Goal: Task Accomplishment & Management: Manage account settings

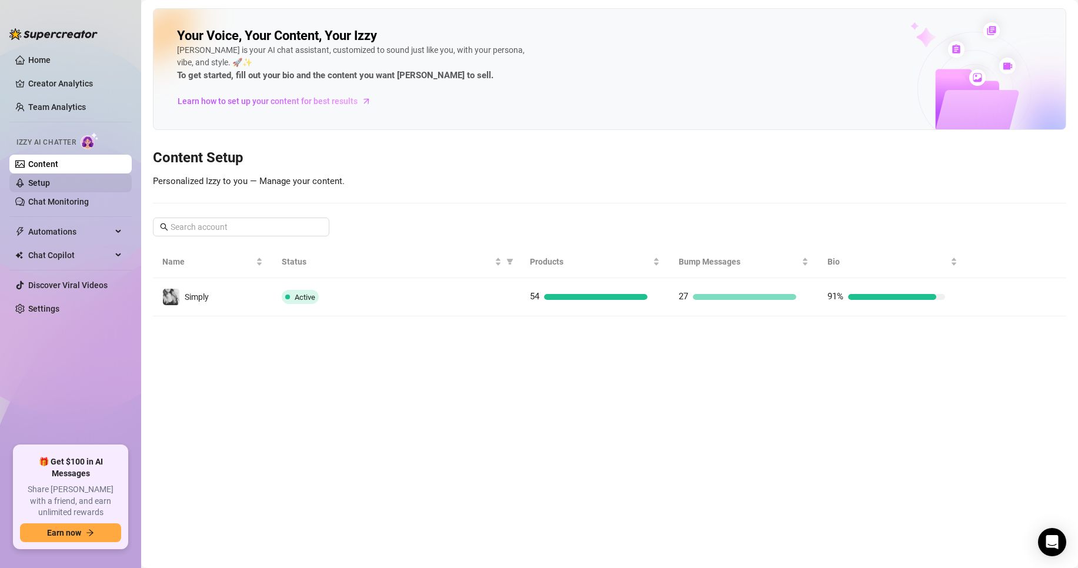
click at [50, 183] on link "Setup" at bounding box center [39, 182] width 22 height 9
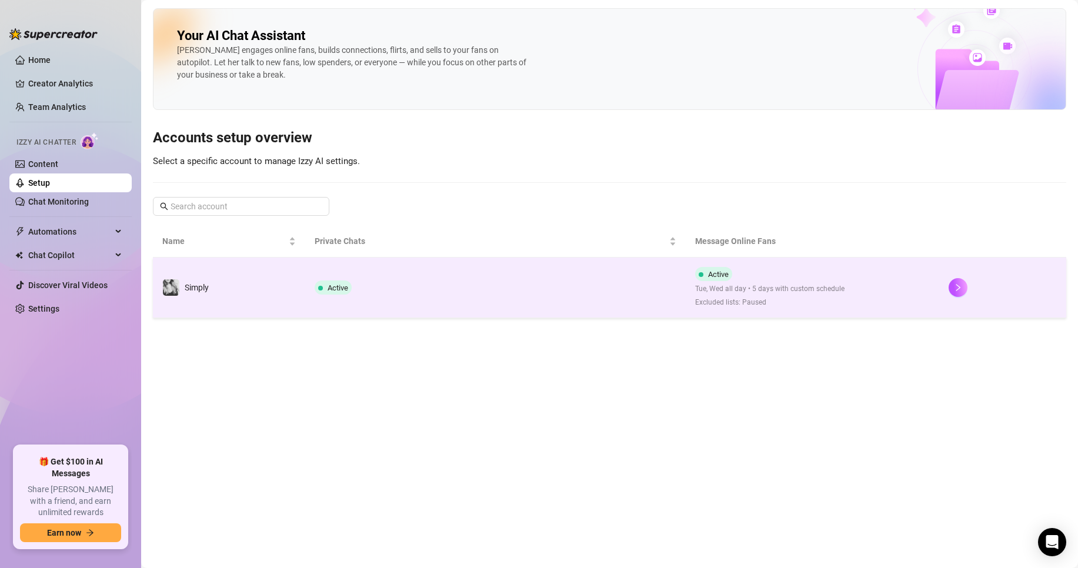
click at [360, 292] on td "Active" at bounding box center [495, 288] width 381 height 61
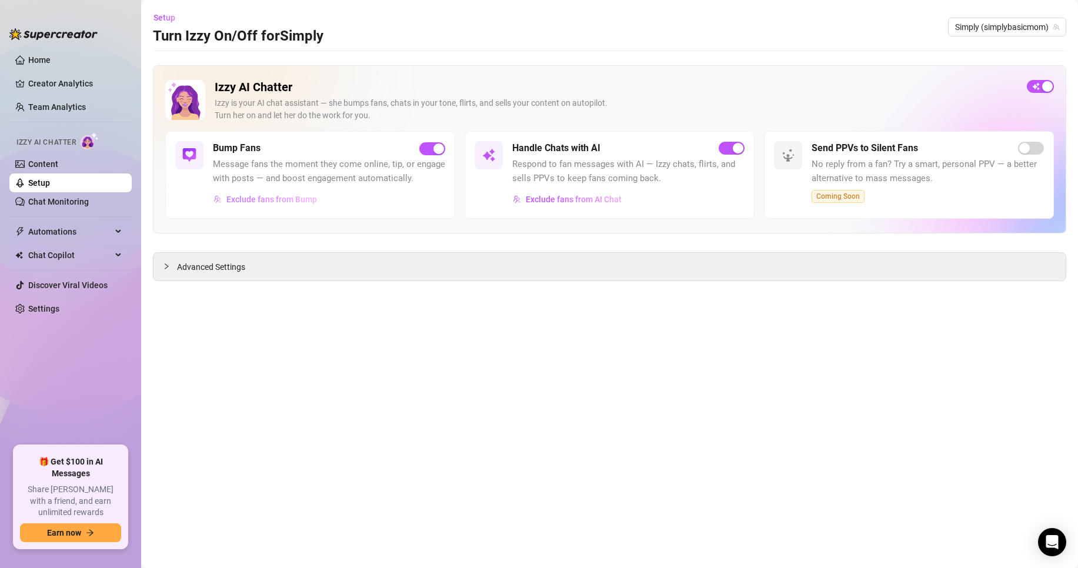
click at [265, 202] on span "Exclude fans from Bump" at bounding box center [271, 199] width 91 height 9
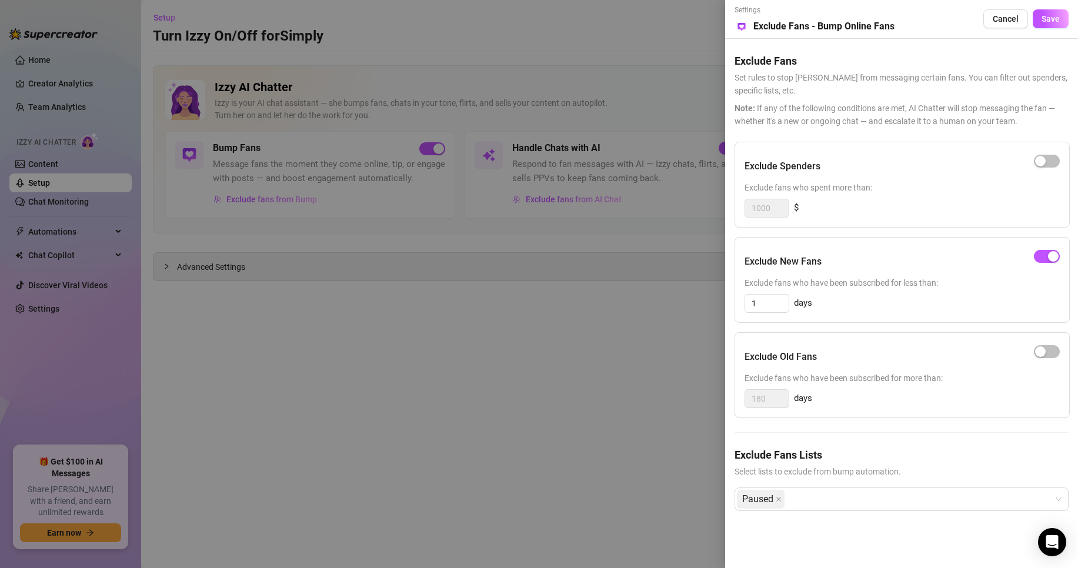
click at [510, 355] on div at bounding box center [539, 284] width 1078 height 568
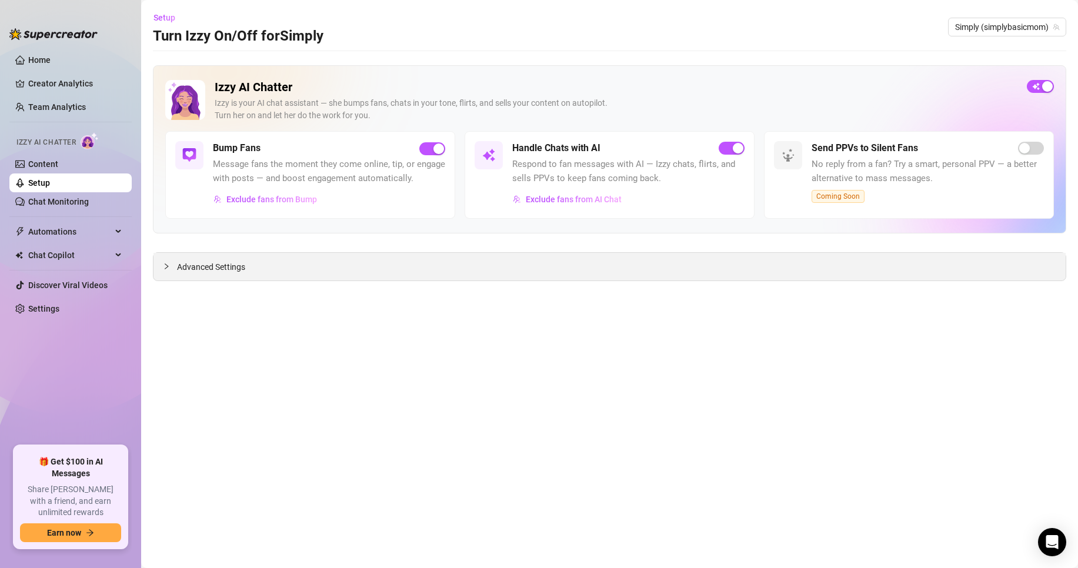
click at [288, 261] on div "Advanced Settings" at bounding box center [610, 267] width 912 height 28
click at [221, 269] on span "Advanced Settings" at bounding box center [211, 267] width 68 height 13
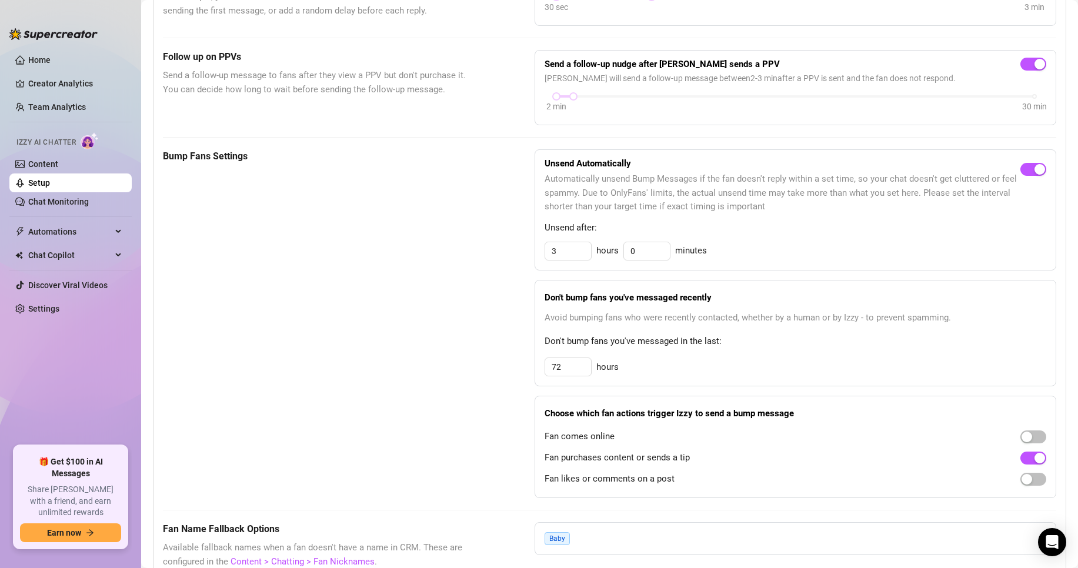
scroll to position [471, 0]
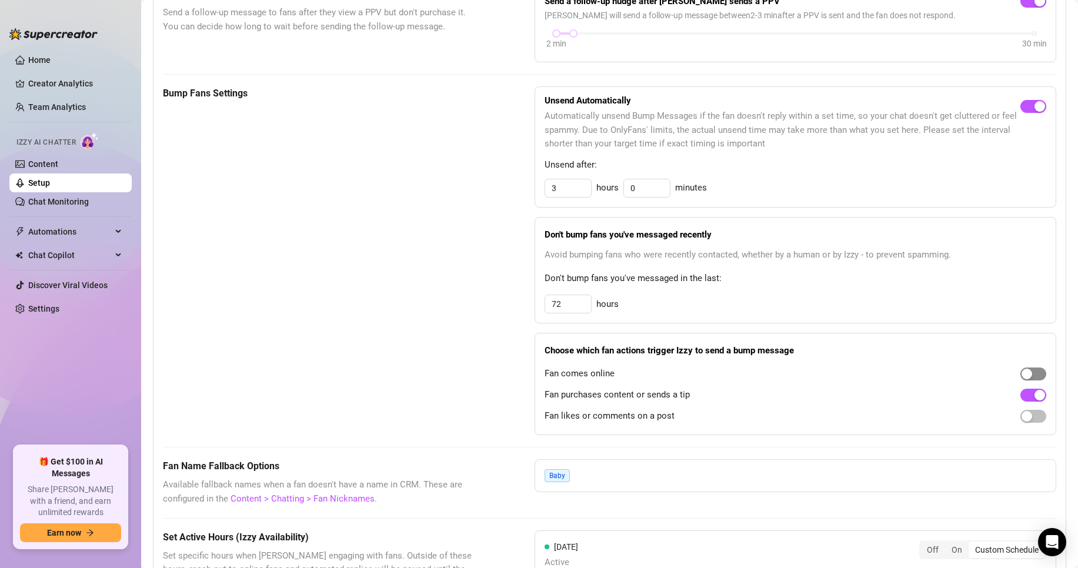
click at [1032, 381] on span "button" at bounding box center [1033, 374] width 26 height 13
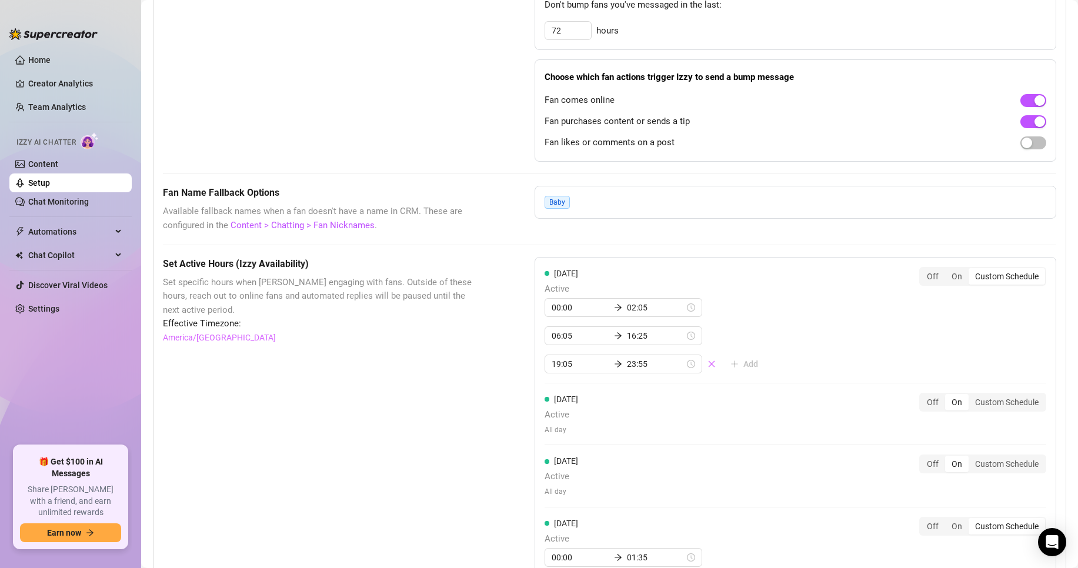
scroll to position [765, 0]
